Goal: Transaction & Acquisition: Subscribe to service/newsletter

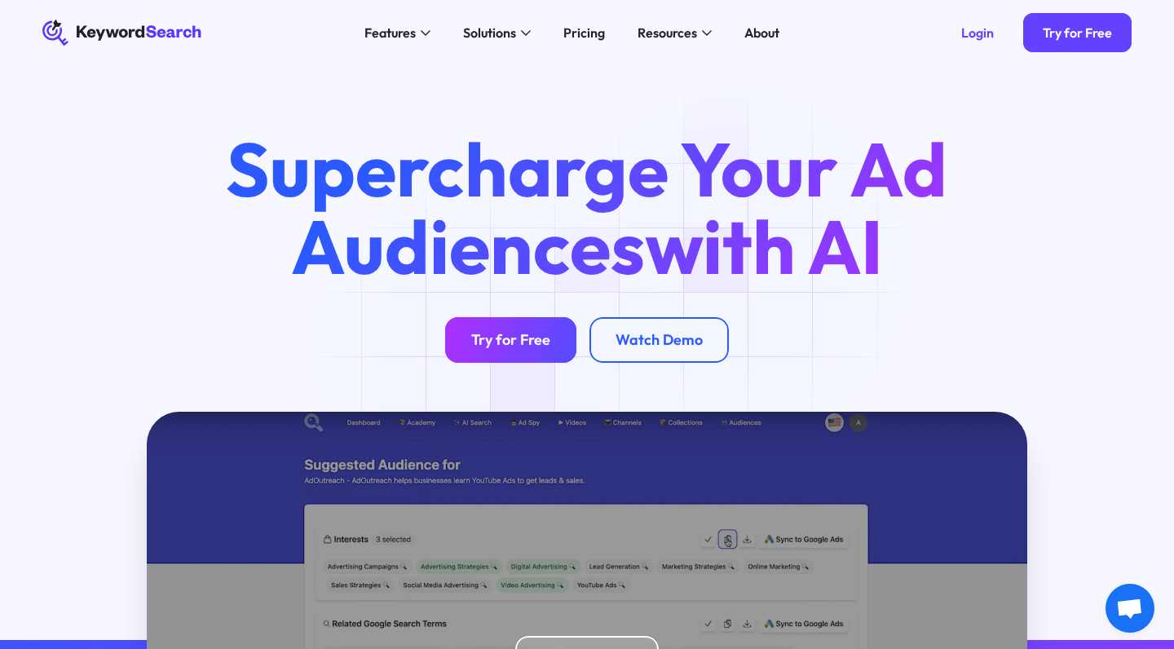
click at [489, 347] on div "Try for Free" at bounding box center [510, 340] width 79 height 19
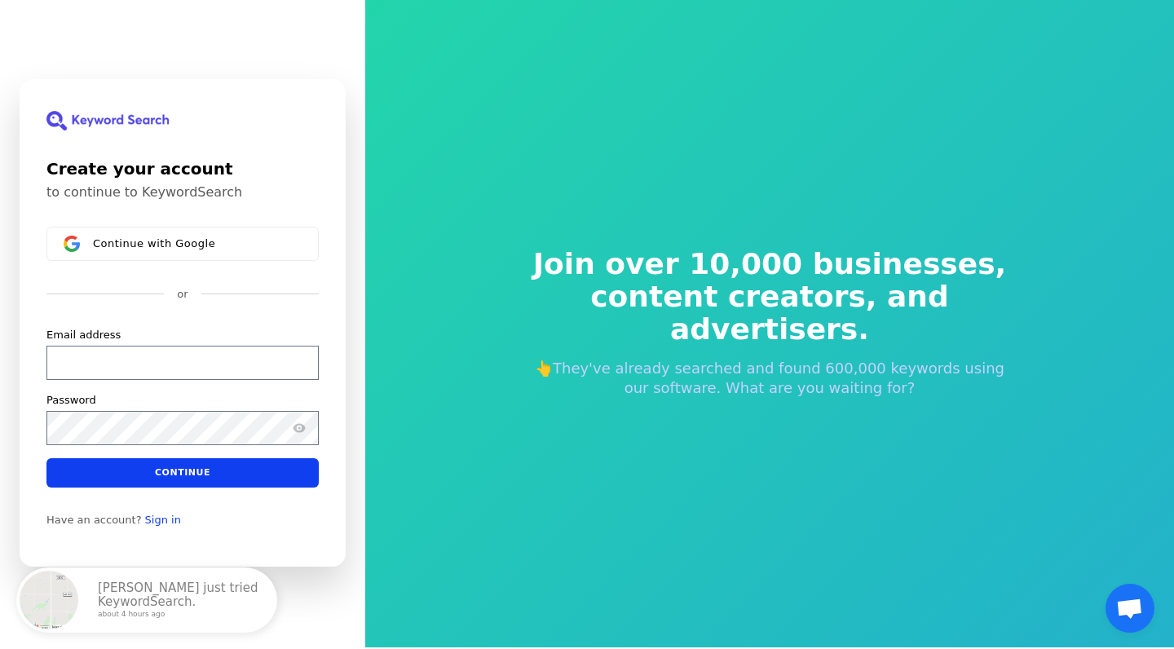
scroll to position [1, 0]
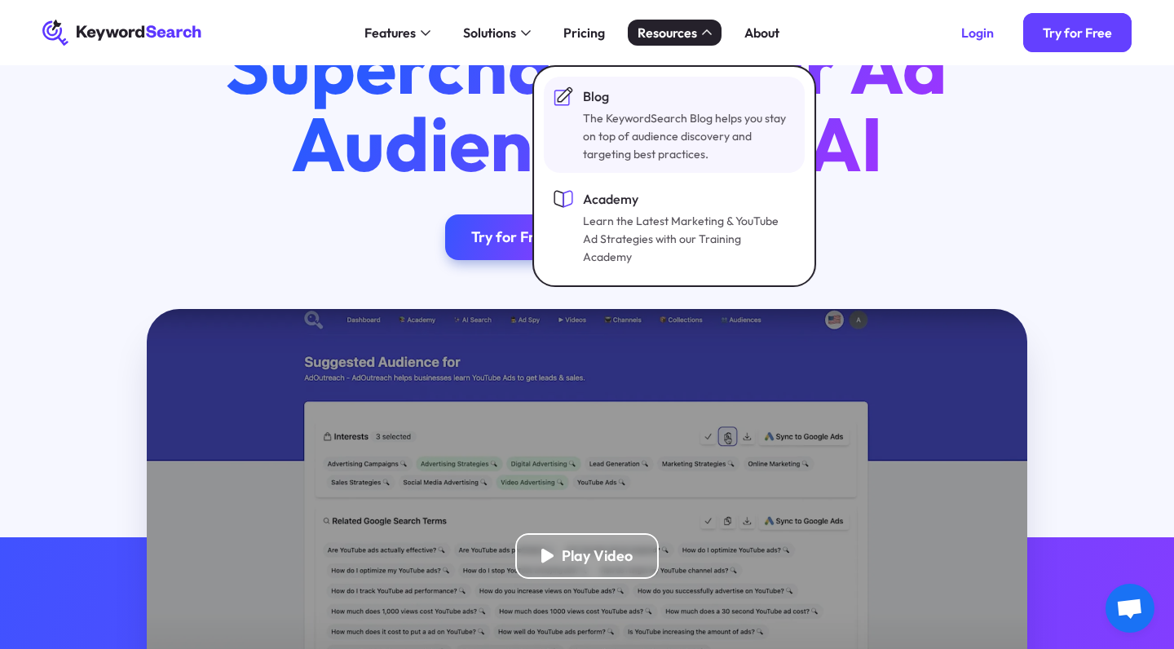
scroll to position [102, 0]
